Goal: Task Accomplishment & Management: Use online tool/utility

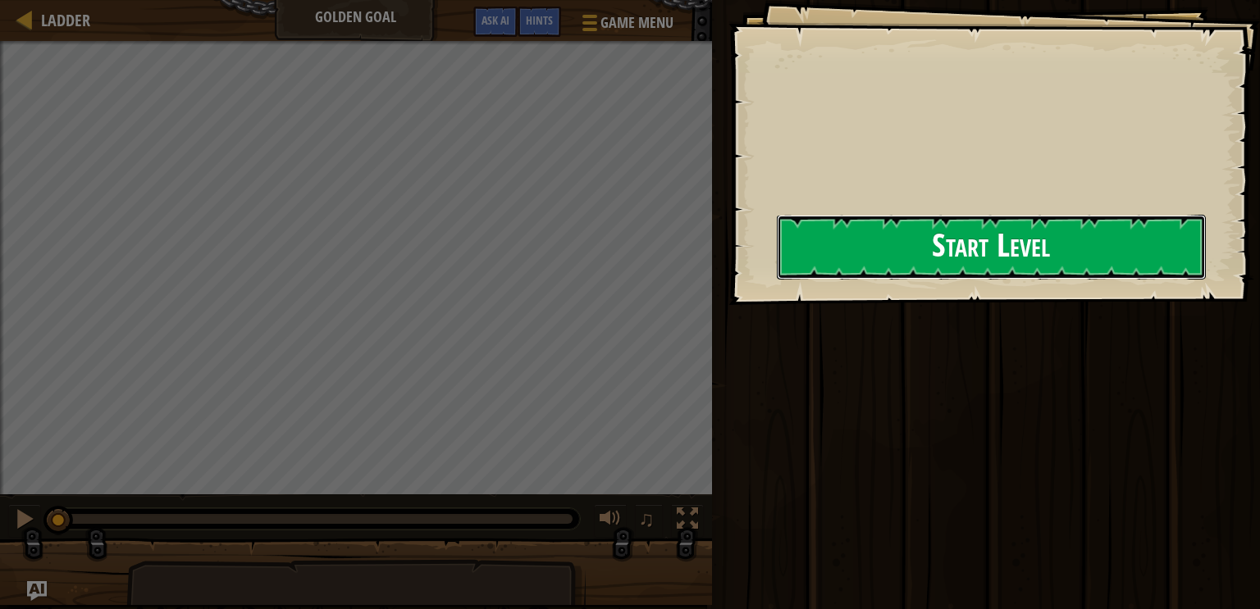
click at [777, 272] on button "Start Level" at bounding box center [991, 247] width 429 height 65
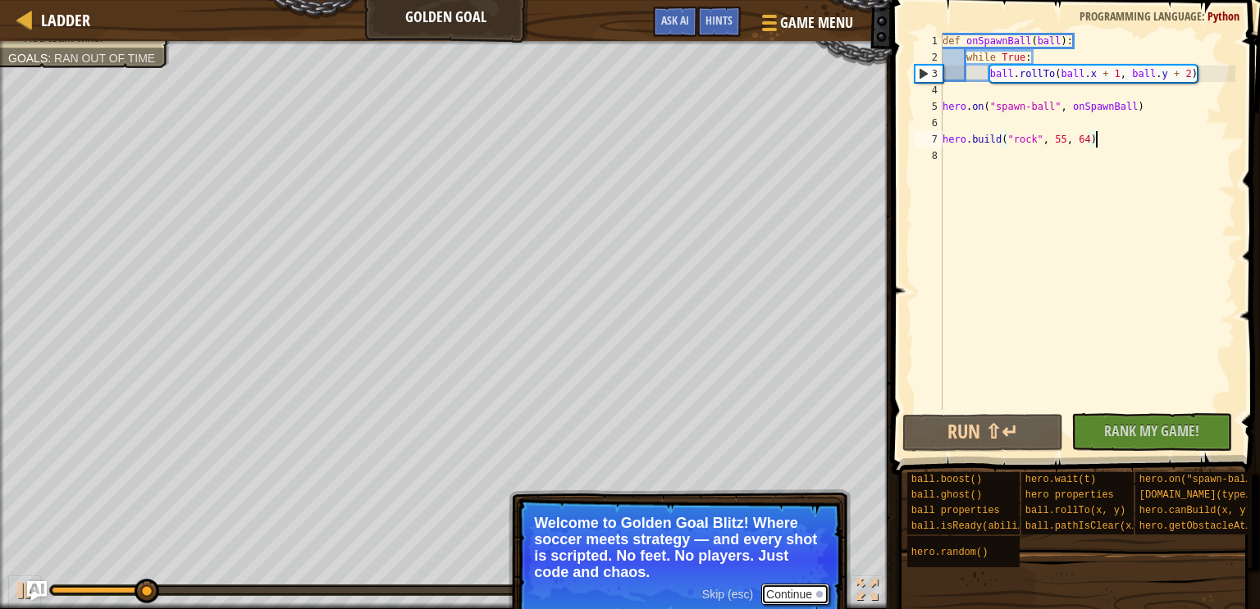
click at [801, 591] on button "Continue" at bounding box center [795, 594] width 68 height 21
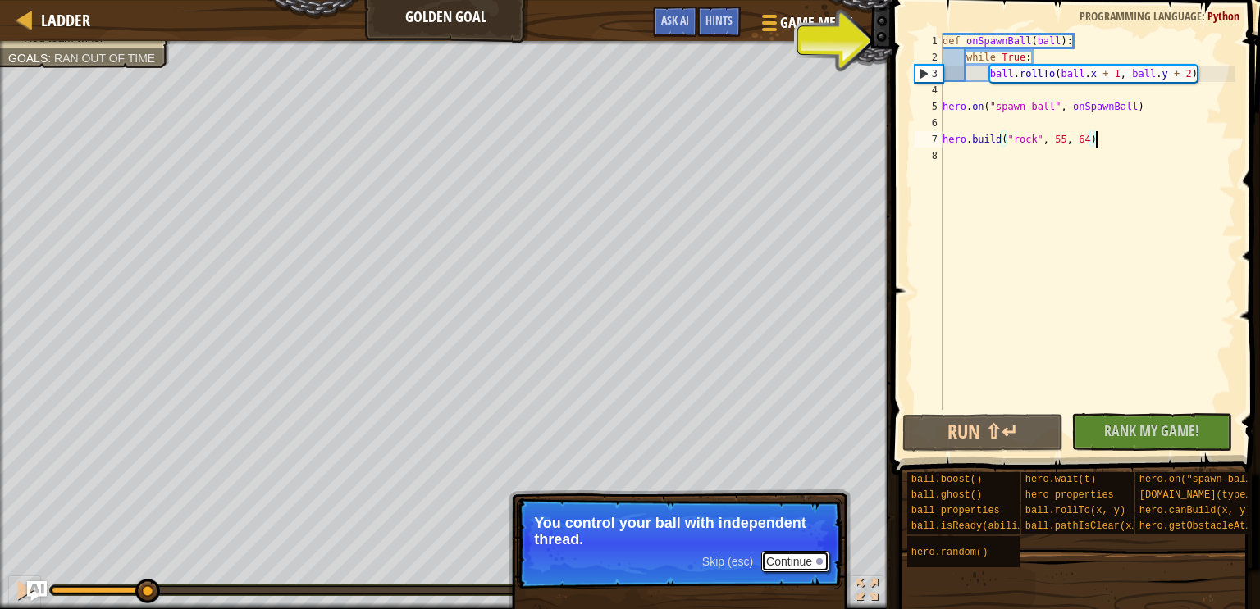
click at [814, 560] on button "Continue" at bounding box center [795, 561] width 68 height 21
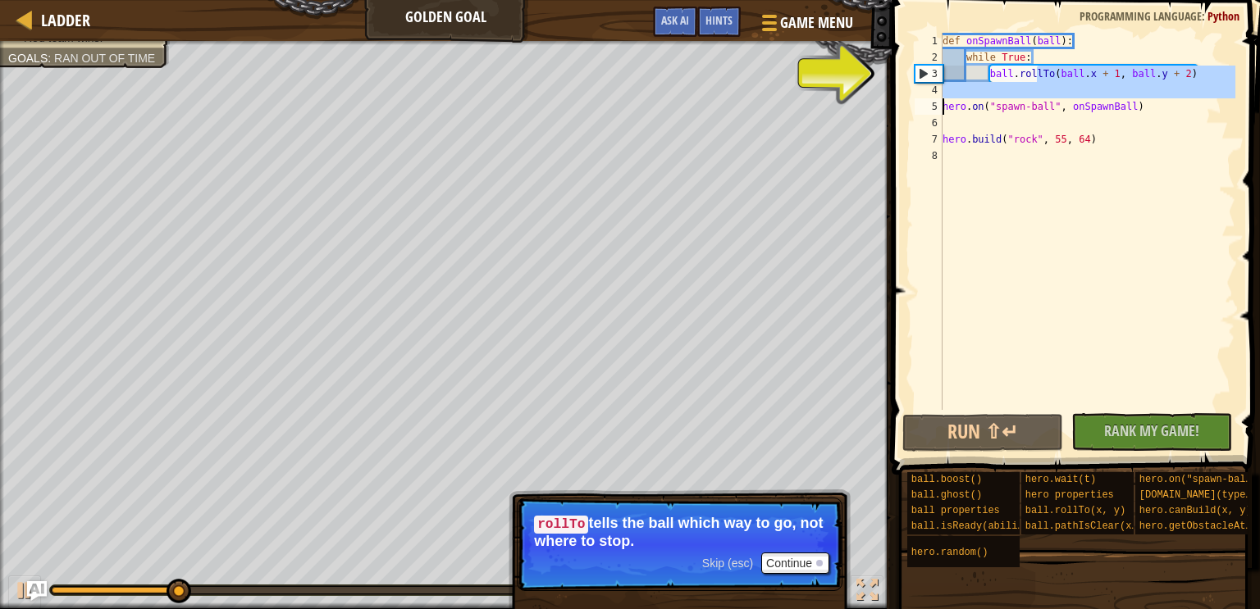
click at [858, 108] on div "Ladder Golden Goal Game Menu Done Hints Ask AI 1 הההההההההההההההההההההההההההההה…" at bounding box center [630, 304] width 1260 height 609
type textarea "hero.on("spawn-ball", onSpawnBall)"
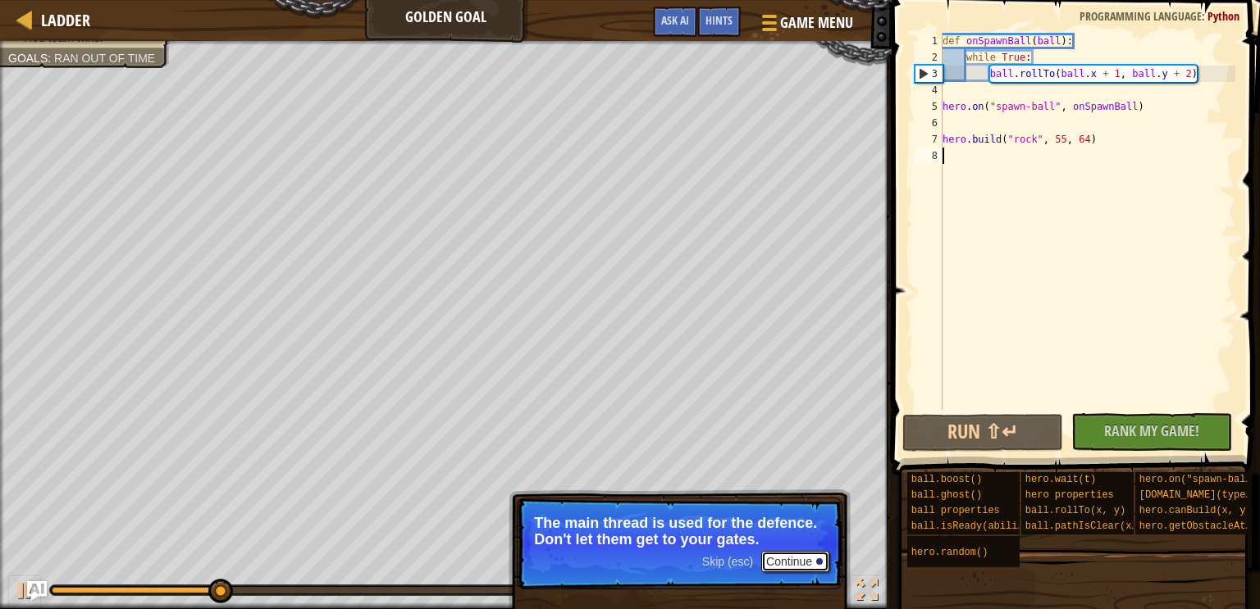
click at [792, 563] on button "Continue" at bounding box center [795, 561] width 68 height 21
click at [787, 560] on button "Continue" at bounding box center [795, 561] width 68 height 21
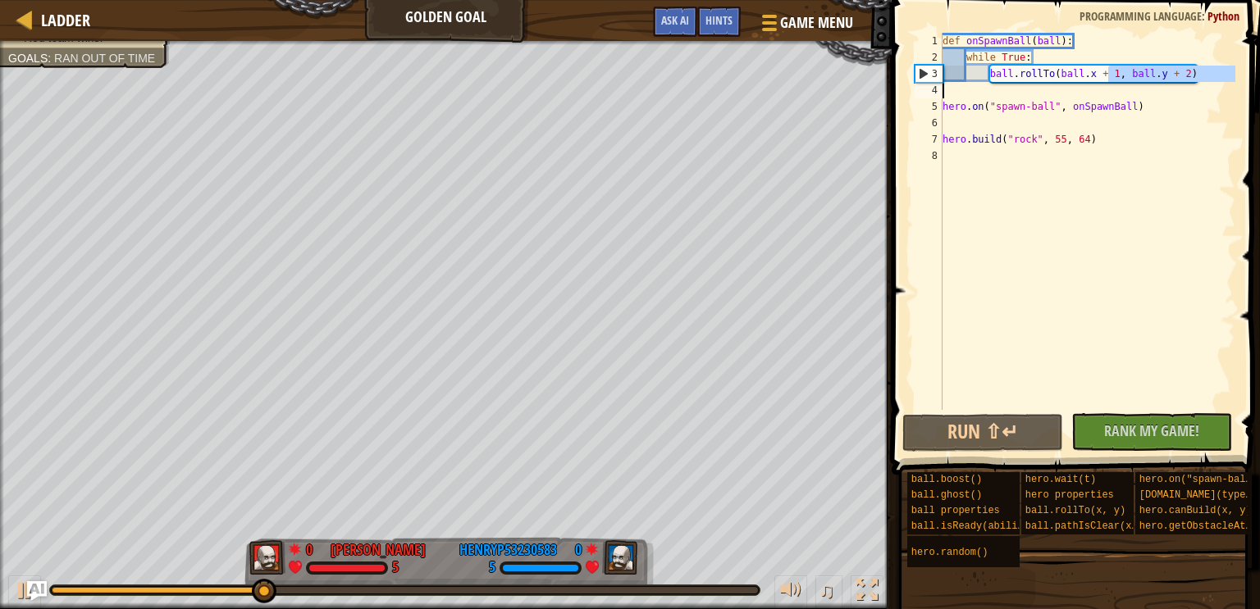
drag, startPoint x: 1108, startPoint y: 73, endPoint x: 1007, endPoint y: 84, distance: 102.3
click at [1007, 84] on div "def onSpawnBall ( ball ) : while True : ball . rollTo ( ball . x + 1 , ball . y…" at bounding box center [1087, 238] width 296 height 410
drag, startPoint x: 1006, startPoint y: 80, endPoint x: 964, endPoint y: 75, distance: 42.0
click at [964, 75] on div "def onSpawnBall ( ball ) : while True : ball . rollTo ( ball . x + 1 , ball . y…" at bounding box center [1087, 238] width 296 height 410
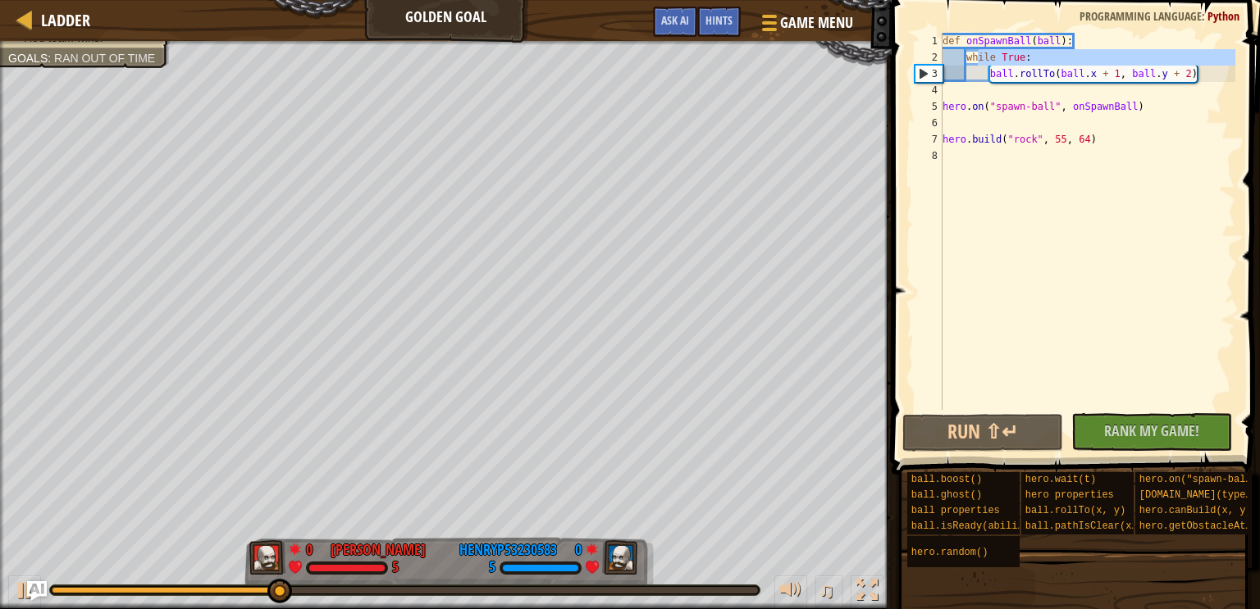
drag, startPoint x: 979, startPoint y: 57, endPoint x: 892, endPoint y: 78, distance: 90.3
click at [892, 78] on div "ball.rollTo(ball.x + 1, ball.y + 2) 1 2 3 4 5 6 7 8 def onSpawnBall ( ball ) : …" at bounding box center [1073, 269] width 373 height 523
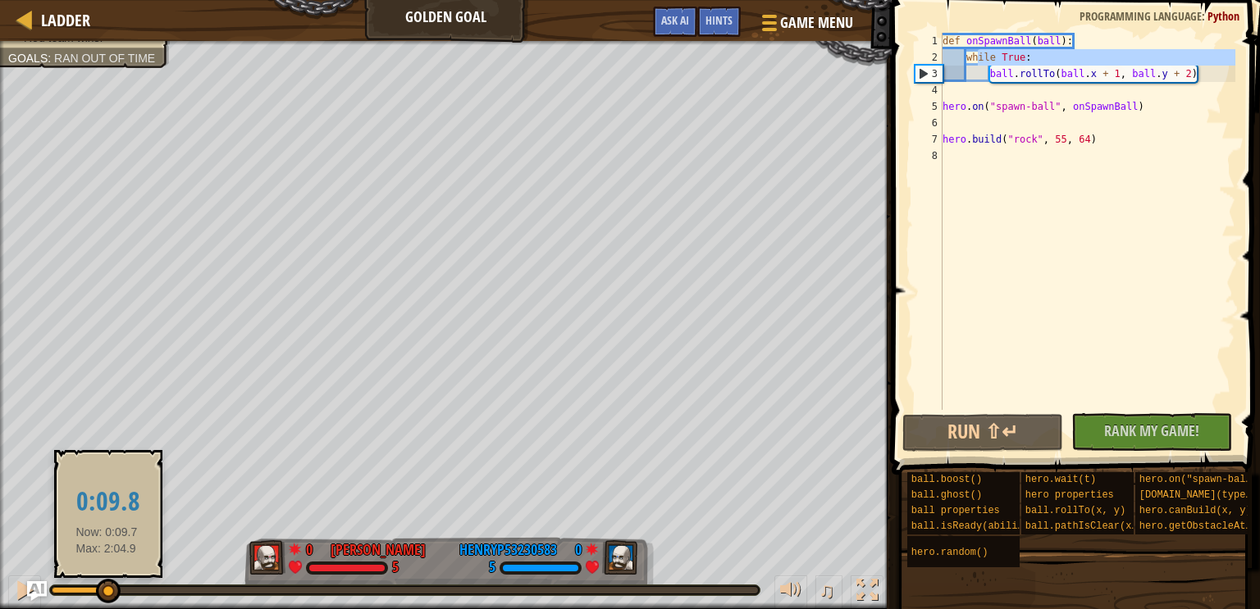
drag, startPoint x: 327, startPoint y: 589, endPoint x: 107, endPoint y: 584, distance: 220.7
click at [107, 584] on div at bounding box center [108, 591] width 25 height 25
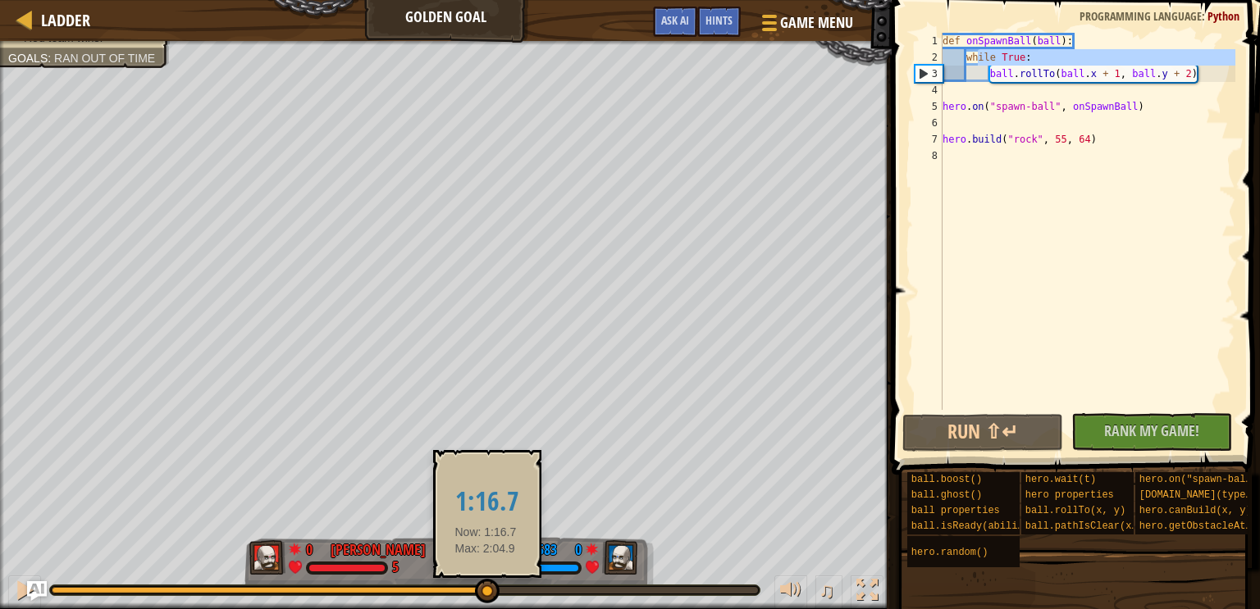
drag, startPoint x: 107, startPoint y: 584, endPoint x: 494, endPoint y: 590, distance: 387.2
click at [494, 590] on div at bounding box center [487, 591] width 25 height 25
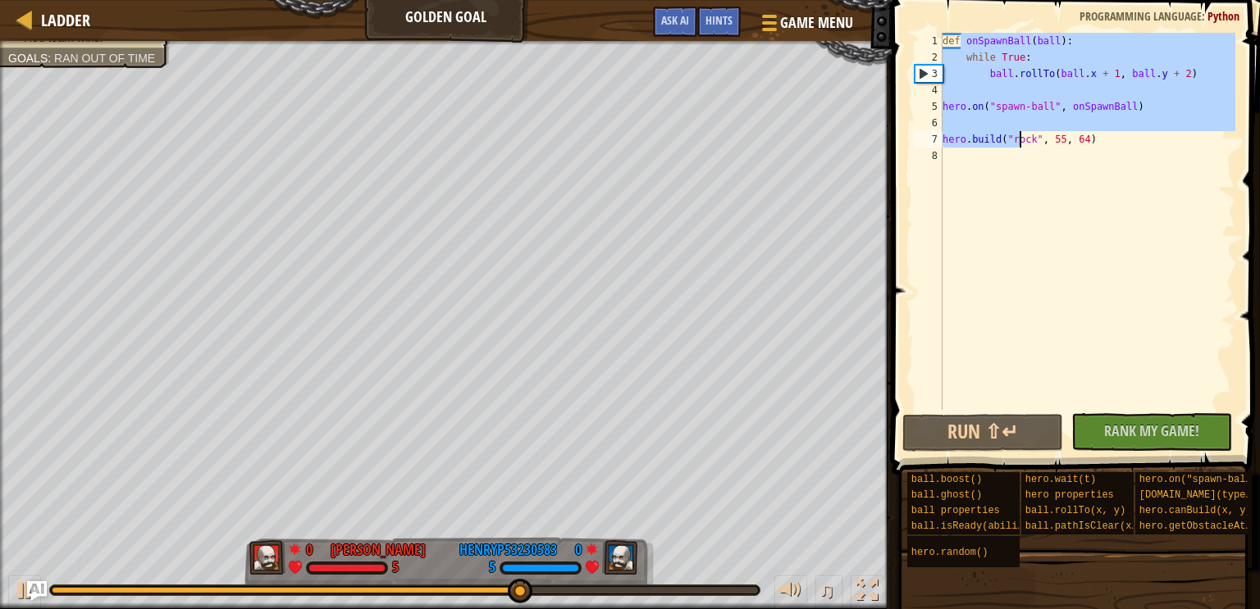
drag, startPoint x: 961, startPoint y: 36, endPoint x: 1022, endPoint y: 140, distance: 120.6
click at [1022, 140] on div "def onSpawnBall ( ball ) : while True : ball . rollTo ( ball . x + 1 , ball . y…" at bounding box center [1087, 238] width 296 height 410
type textarea "[DOMAIN_NAME]("rock", 55, 64)"
click at [1021, 153] on div "def onSpawnBall ( ball ) : while True : ball . rollTo ( ball . x + 1 , ball . y…" at bounding box center [1087, 238] width 296 height 410
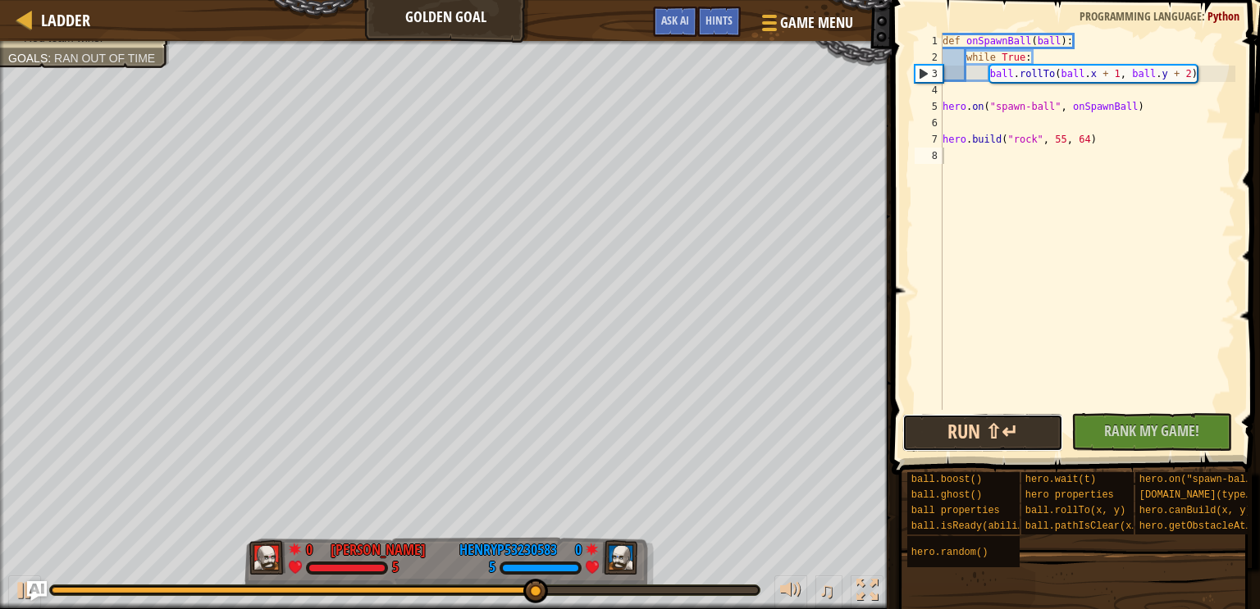
click at [987, 421] on button "Run ⇧↵" at bounding box center [982, 433] width 161 height 38
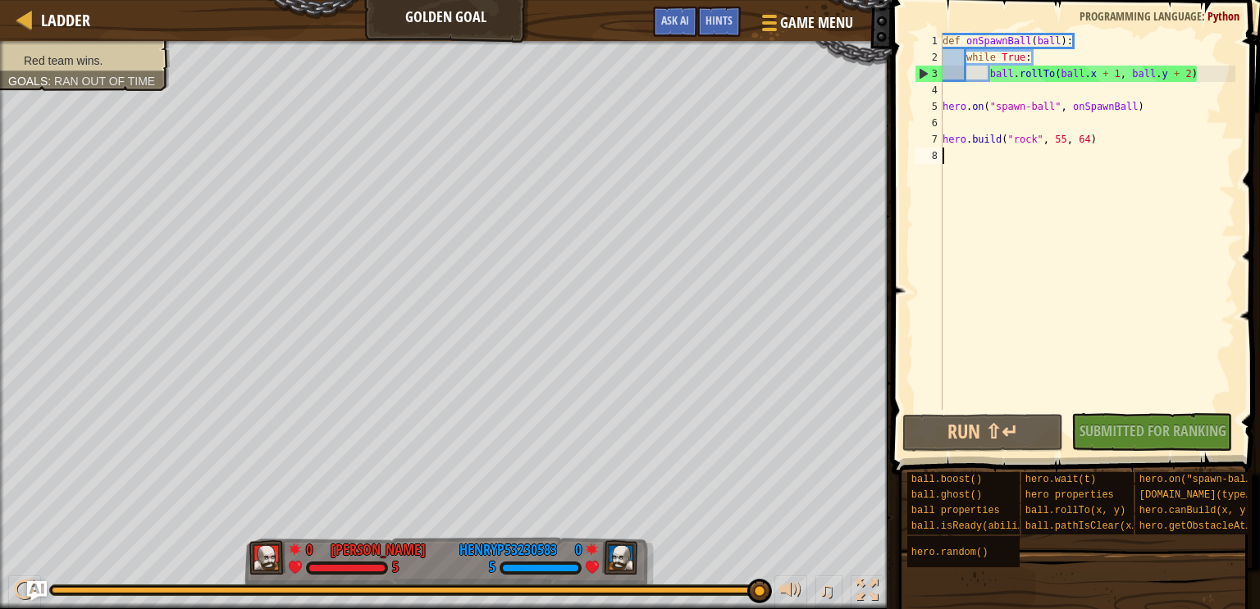
drag, startPoint x: 304, startPoint y: 588, endPoint x: 952, endPoint y: 586, distance: 648.0
click at [952, 586] on div "Ladder Golden Goal Game Menu Done Hints Ask AI 1 הההההההההההההההההההההההההההההה…" at bounding box center [630, 304] width 1260 height 609
